Goal: Information Seeking & Learning: Learn about a topic

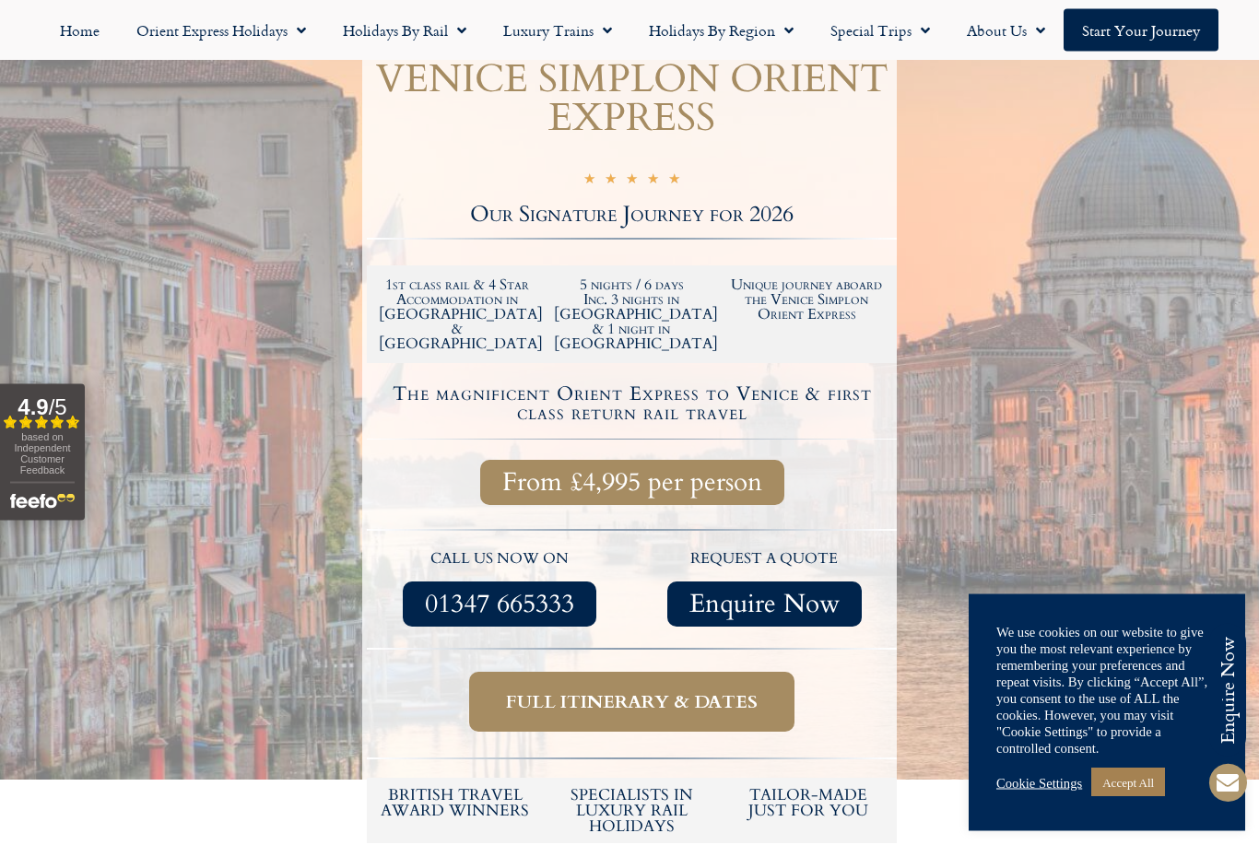
scroll to position [409, 0]
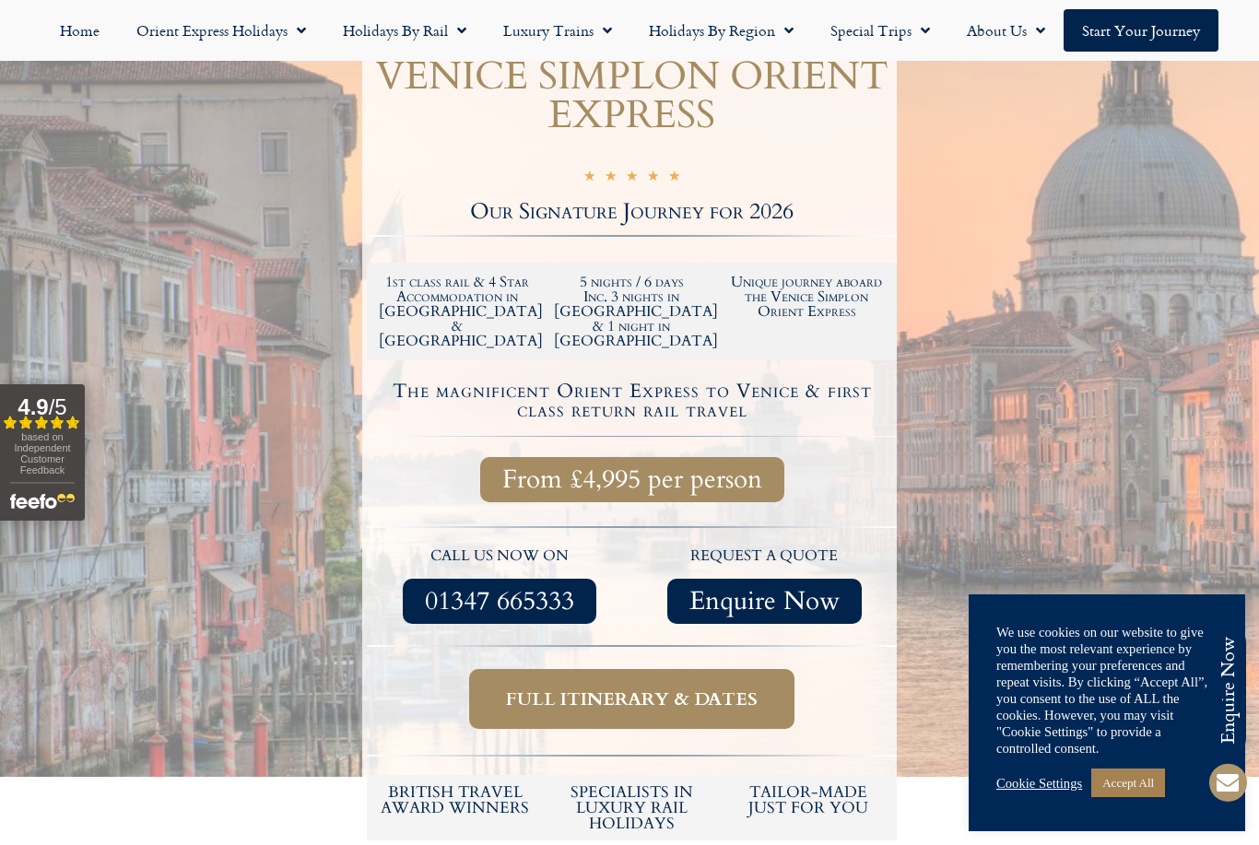
click at [687, 687] on span "Full itinerary & dates" at bounding box center [632, 698] width 252 height 23
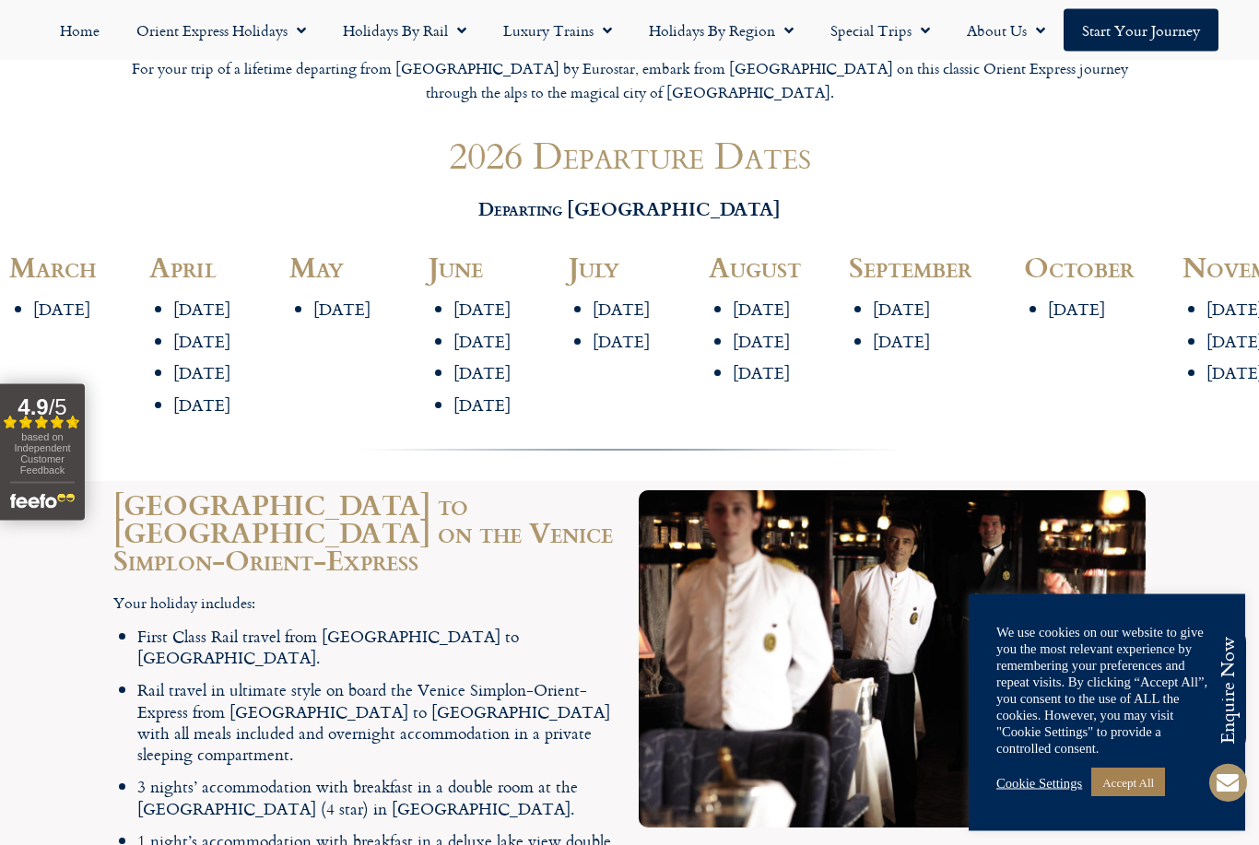
scroll to position [2228, 0]
click at [855, 252] on h2 "September" at bounding box center [927, 266] width 157 height 28
click at [869, 298] on div "[DATE] [DATE]" at bounding box center [927, 324] width 157 height 53
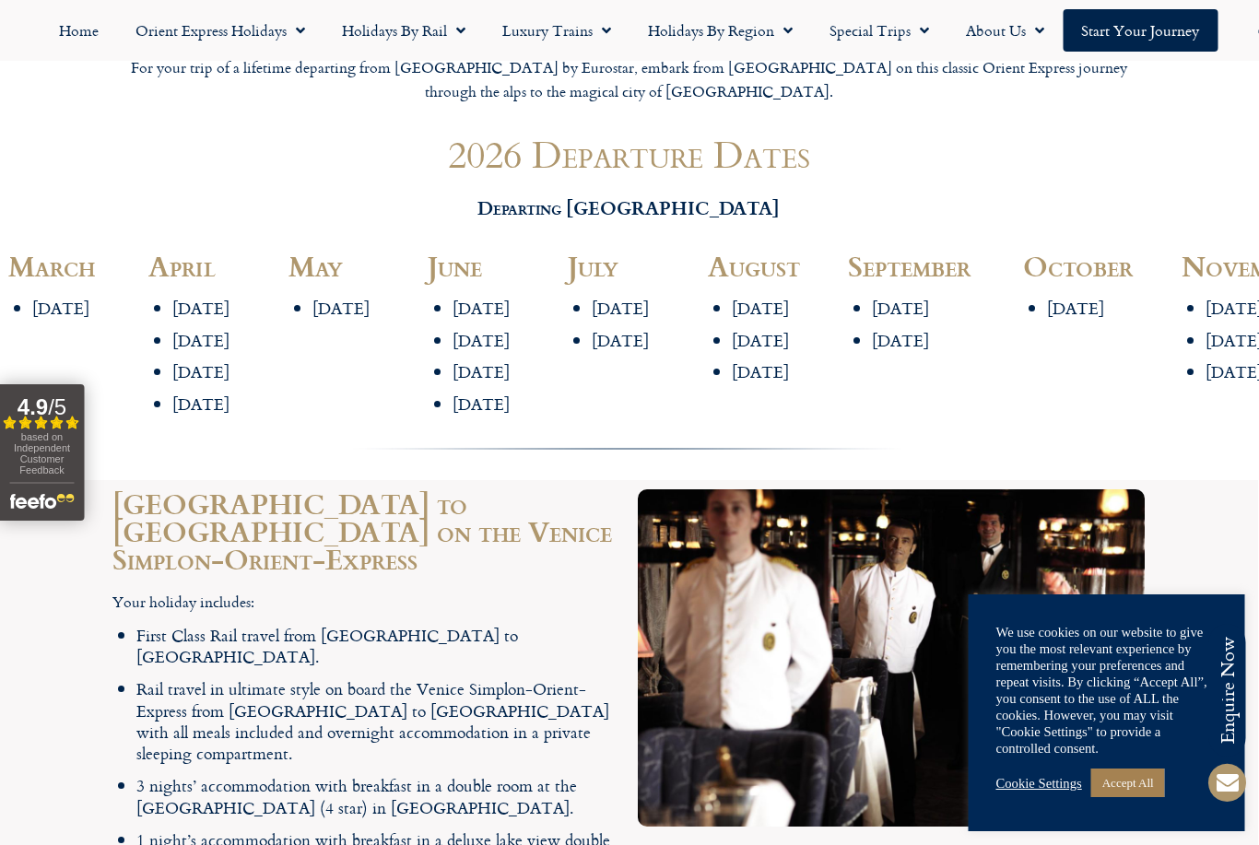
click at [336, 298] on li "[DATE]" at bounding box center [362, 308] width 98 height 21
click at [527, 489] on h2 "[GEOGRAPHIC_DATA] to [GEOGRAPHIC_DATA] on the Venice Simplon-Orient-Express" at bounding box center [366, 530] width 507 height 83
click at [877, 628] on img at bounding box center [892, 658] width 507 height 338
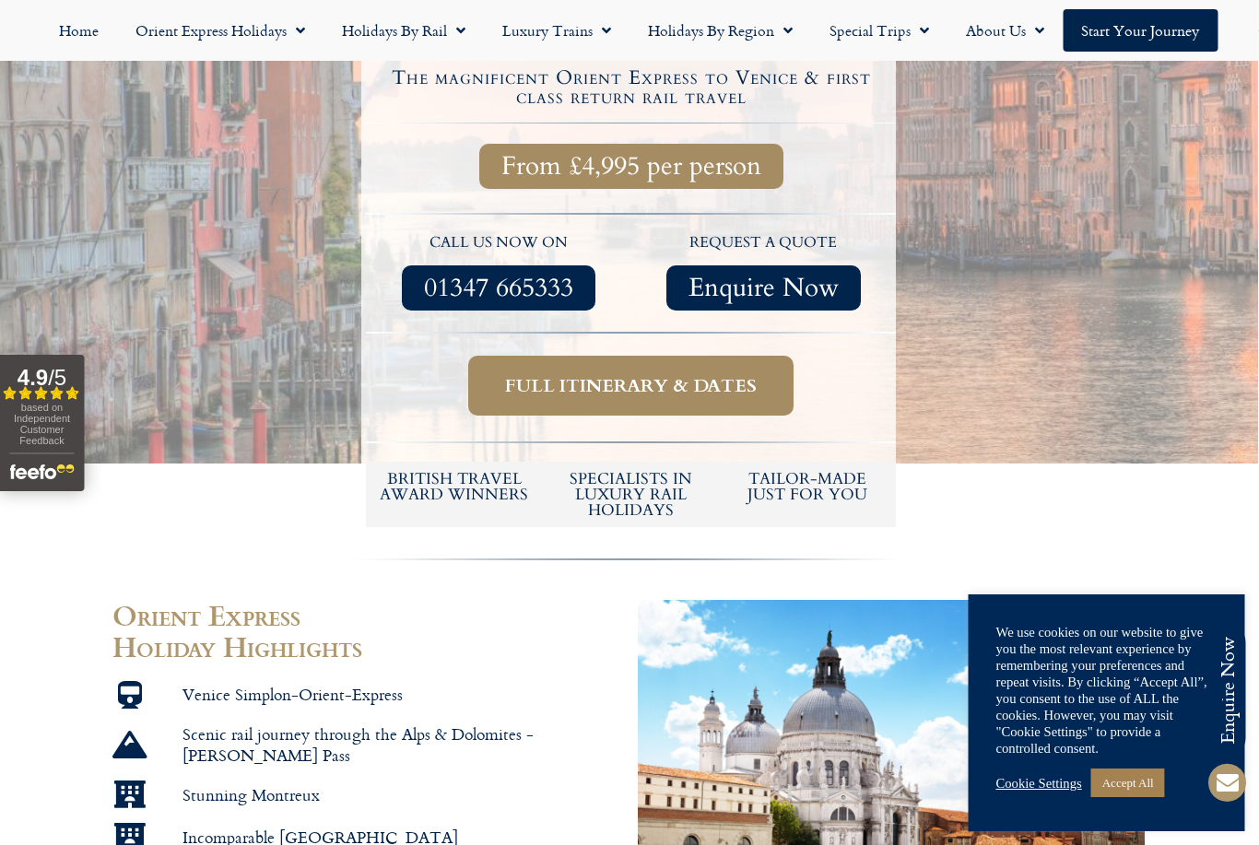
scroll to position [722, 0]
click at [640, 375] on span "Full itinerary & dates" at bounding box center [632, 386] width 252 height 23
click at [678, 375] on span "Full itinerary & dates" at bounding box center [632, 386] width 252 height 23
click at [665, 375] on span "Full itinerary & dates" at bounding box center [632, 386] width 252 height 23
click at [1047, 791] on div "Cookie Settings Accept All" at bounding box center [1106, 783] width 221 height 38
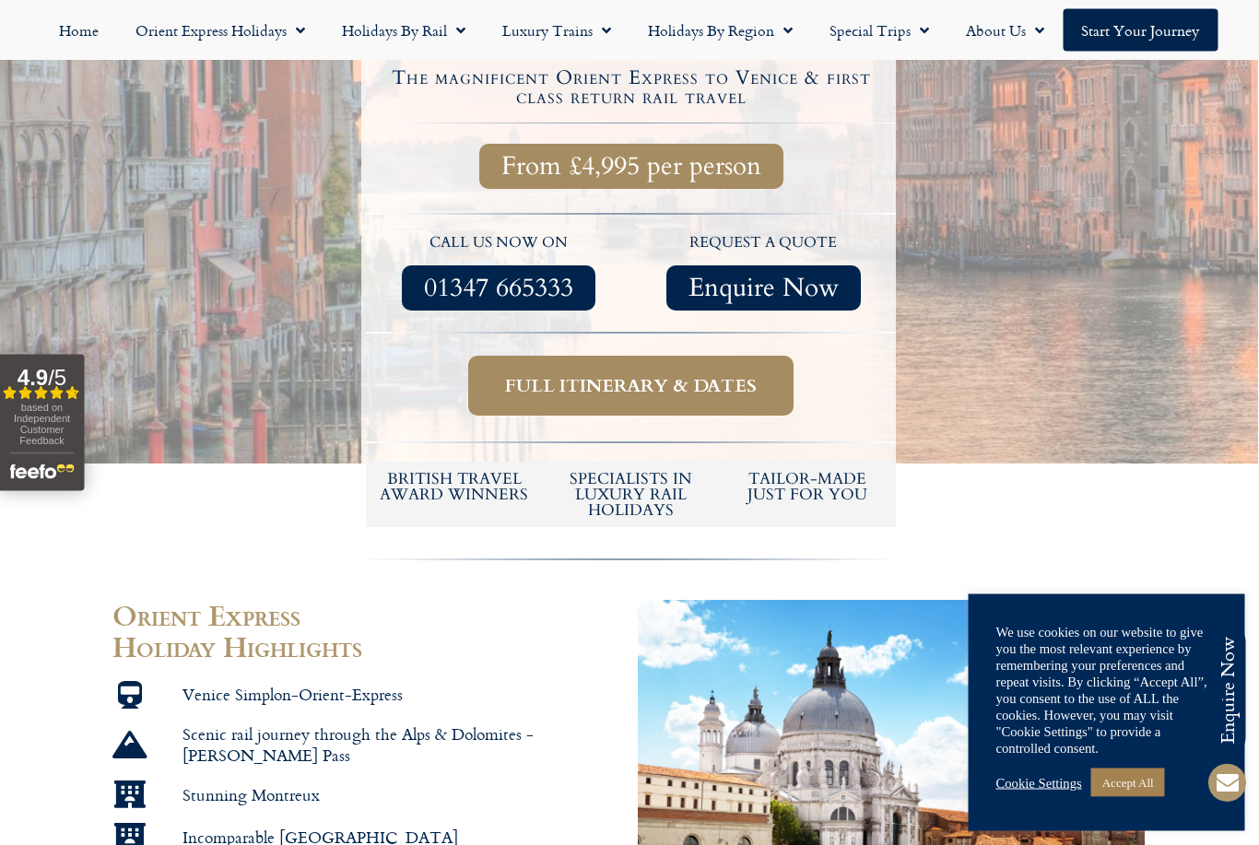
click at [1048, 787] on link "Cookie Settings" at bounding box center [1039, 783] width 86 height 17
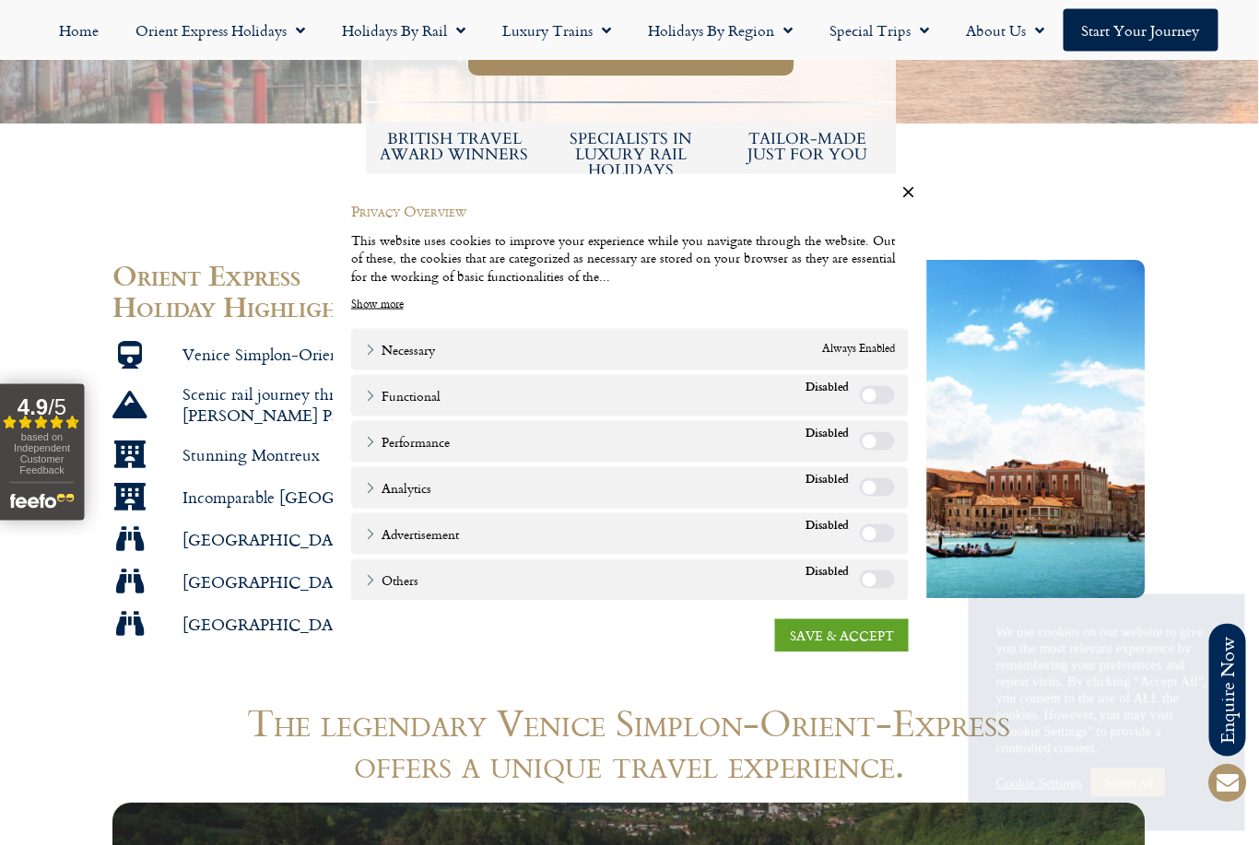
scroll to position [1063, 0]
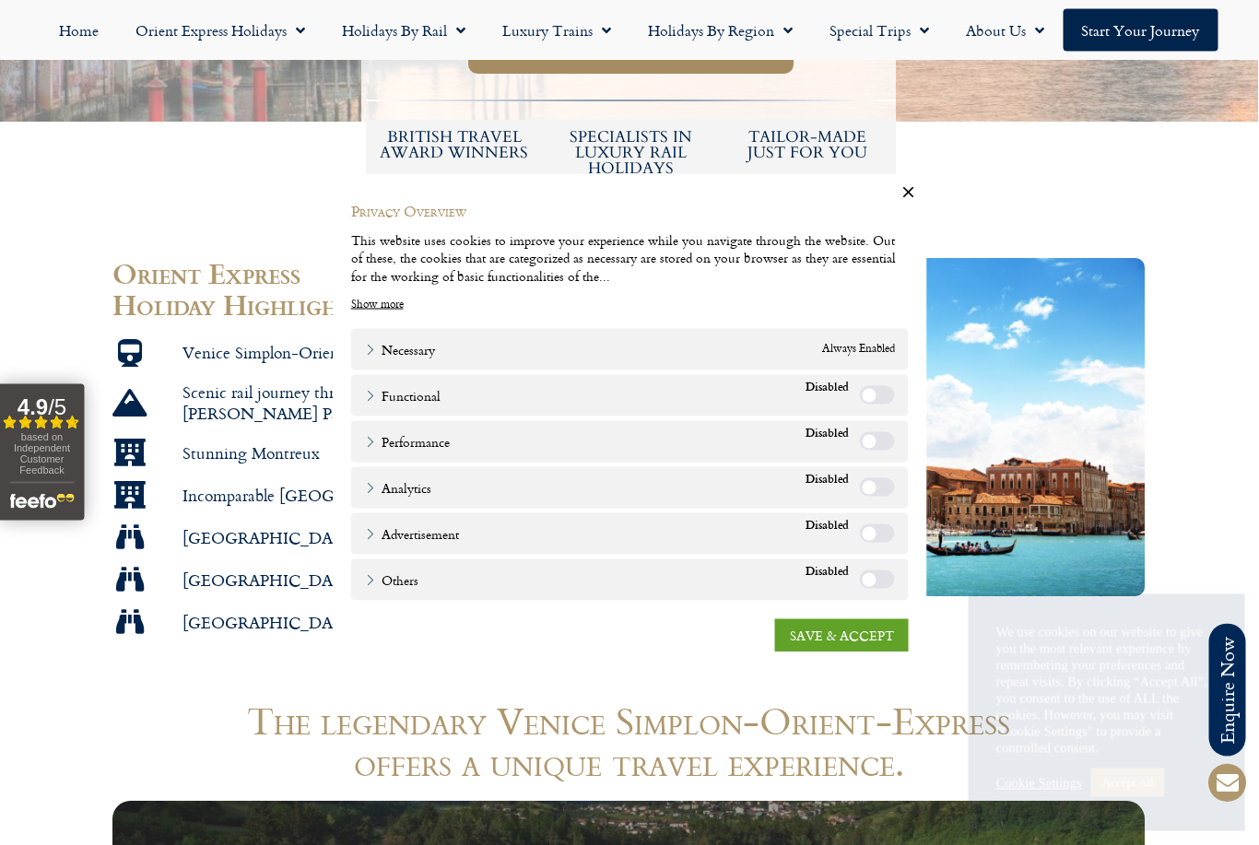
click at [866, 497] on label "Analytics" at bounding box center [877, 487] width 35 height 18
click at [866, 652] on link "SAVE & ACCEPT" at bounding box center [842, 635] width 134 height 33
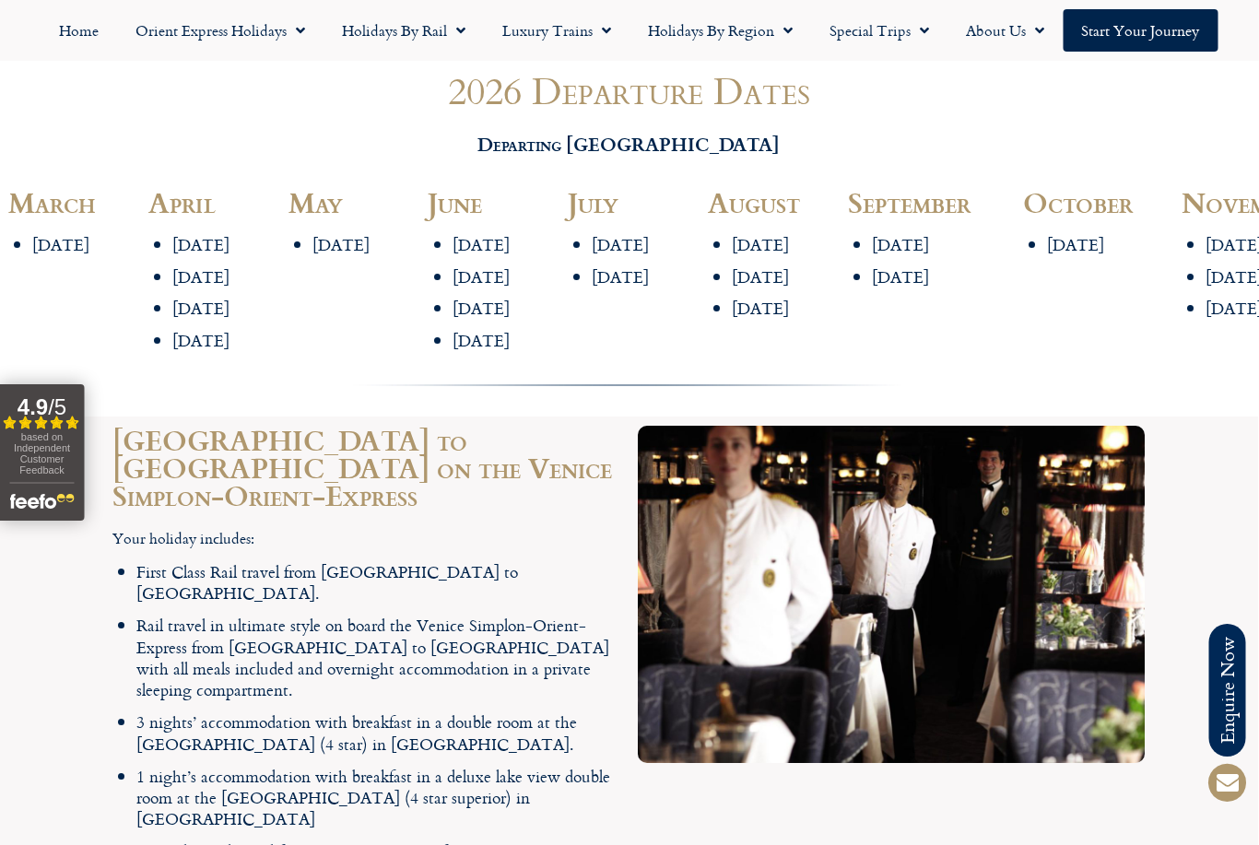
scroll to position [2292, 0]
click at [603, 711] on li "3 nights’ accommodation with breakfast in a double room at the [GEOGRAPHIC_DATA…" at bounding box center [378, 732] width 483 height 43
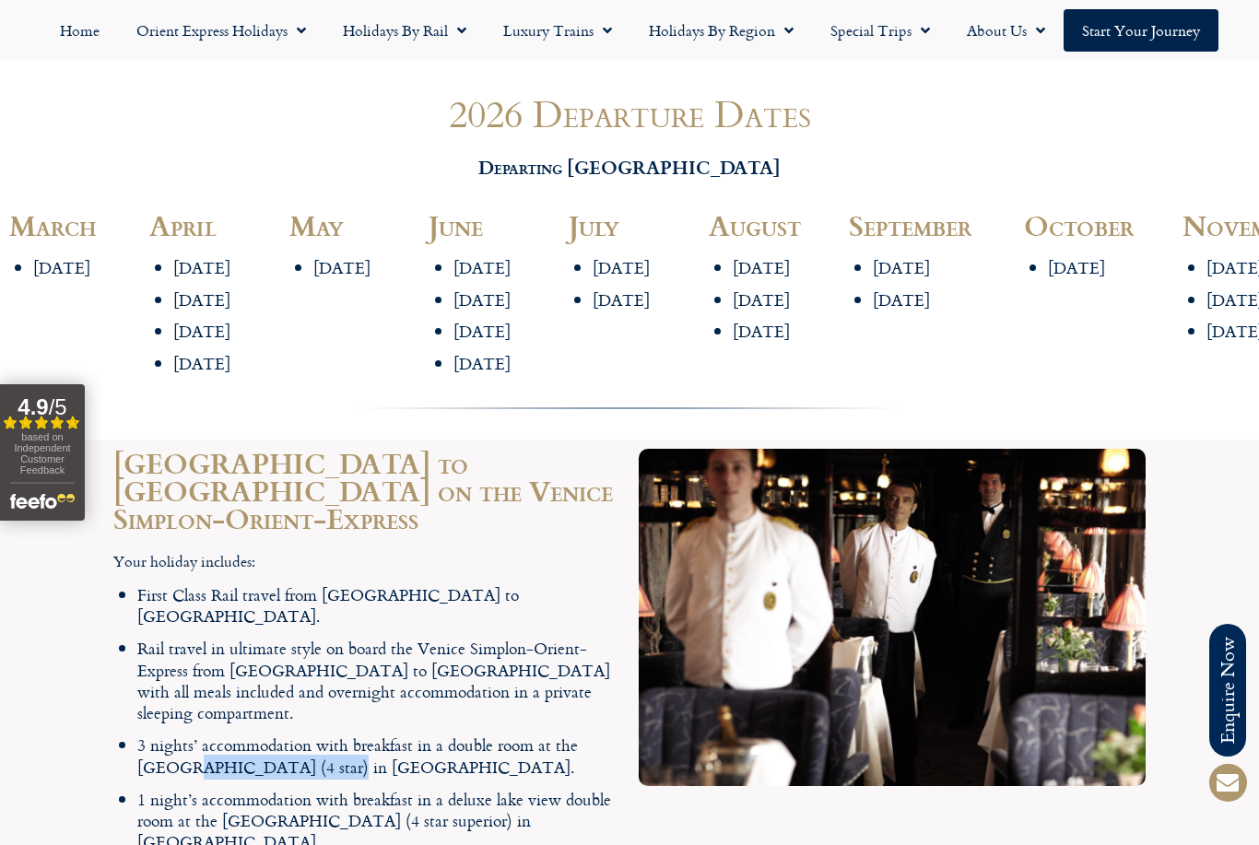
scroll to position [2268, 0]
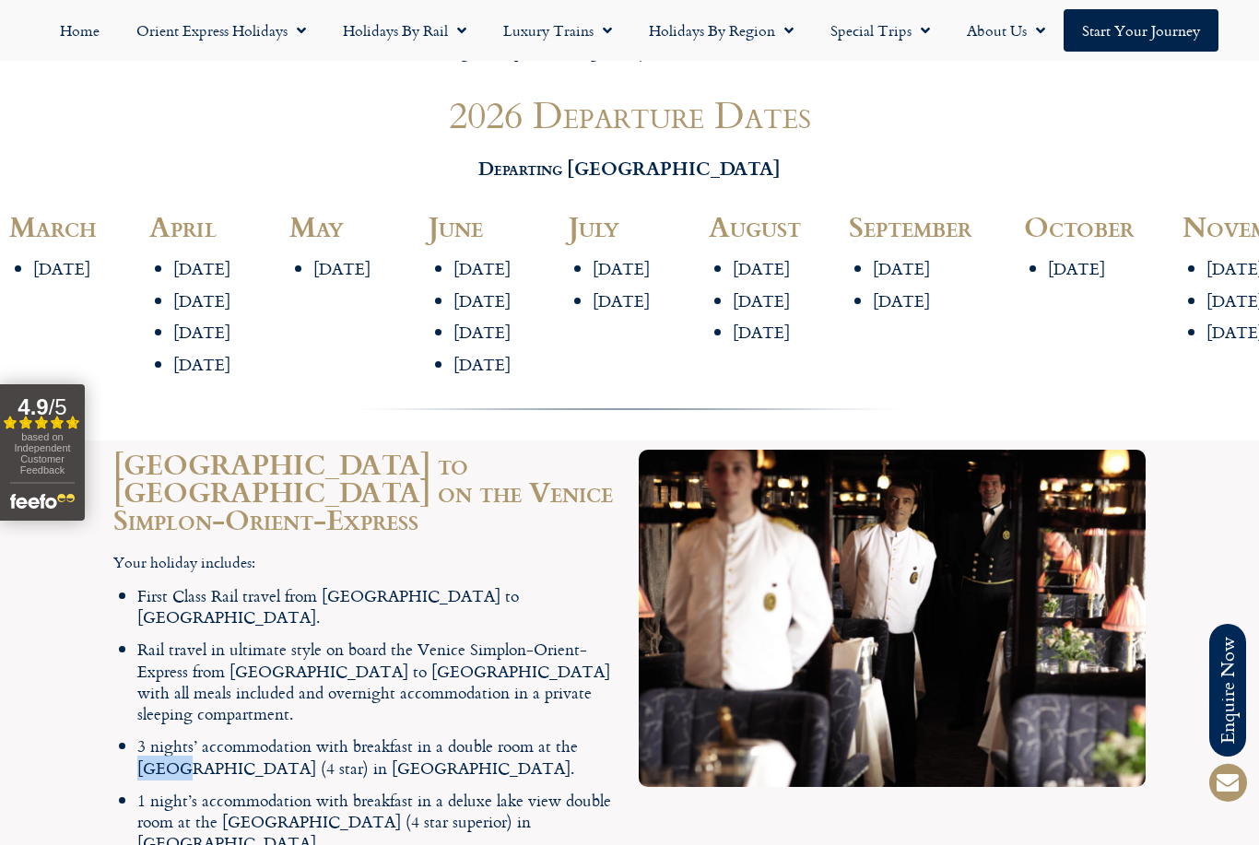
click at [147, 735] on li "3 nights’ accommodation with breakfast in a double room at the [GEOGRAPHIC_DATA…" at bounding box center [378, 756] width 483 height 43
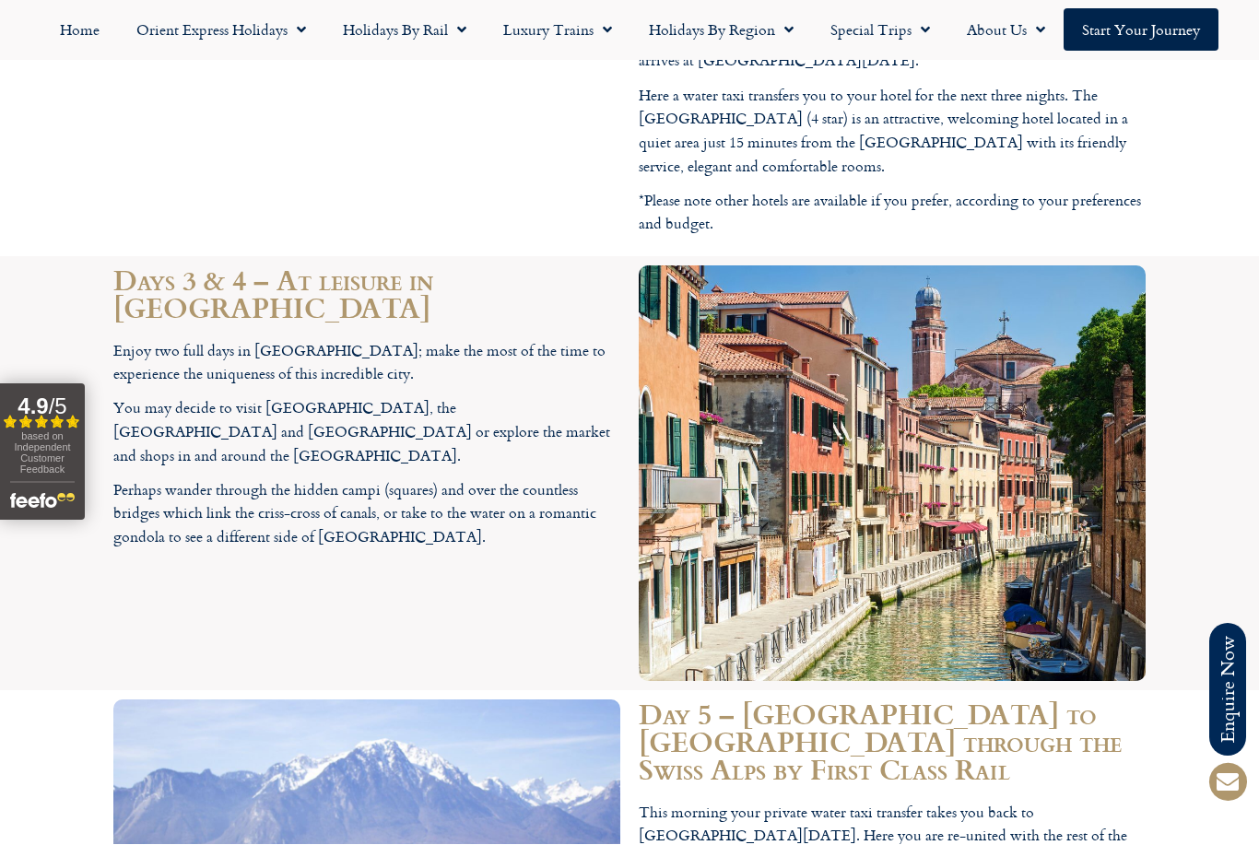
scroll to position [4303, 0]
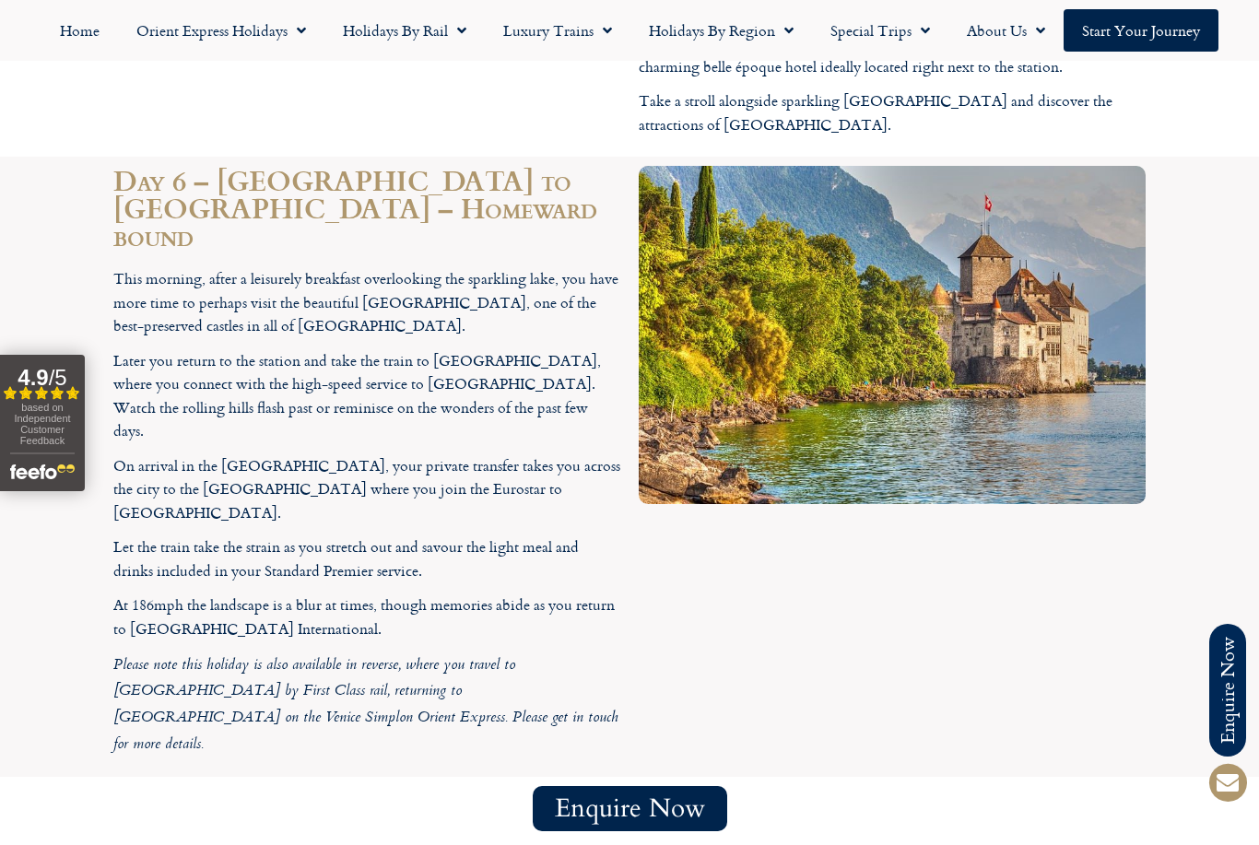
scroll to position [5339, 0]
